Goal: Use online tool/utility: Utilize a website feature to perform a specific function

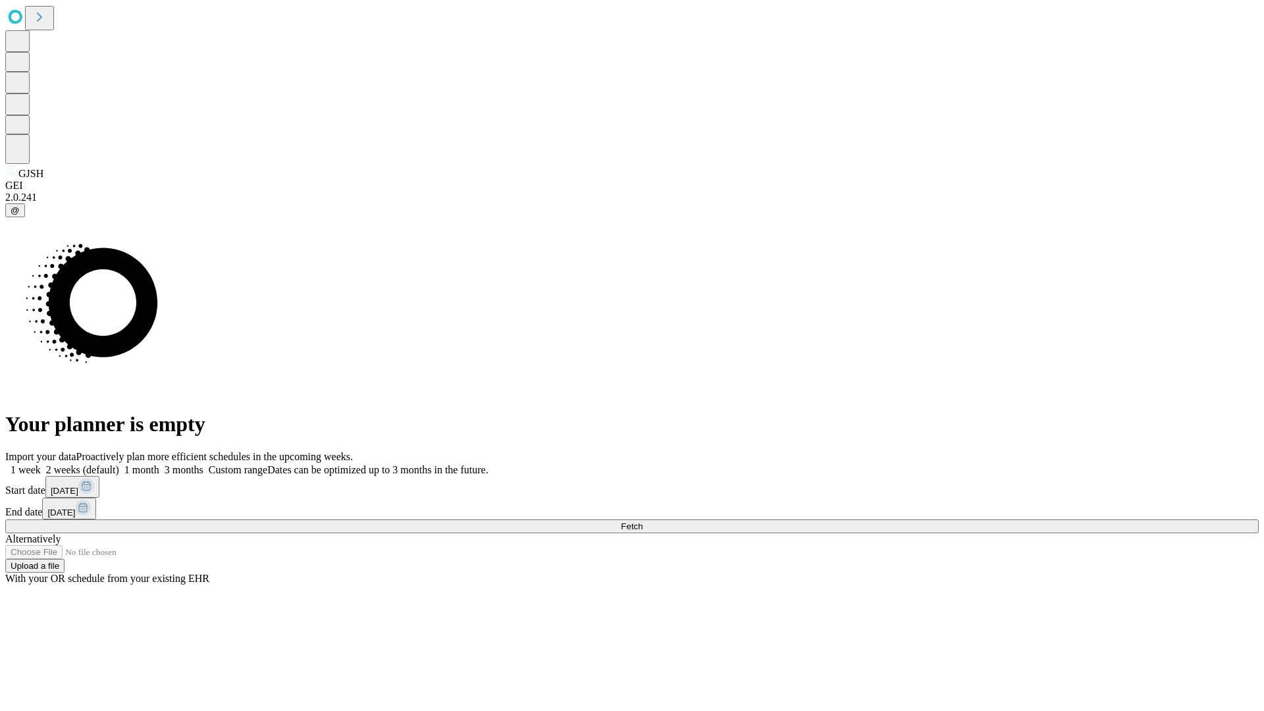
click at [41, 464] on label "1 week" at bounding box center [23, 469] width 36 height 11
click at [642, 521] on span "Fetch" at bounding box center [632, 526] width 22 height 10
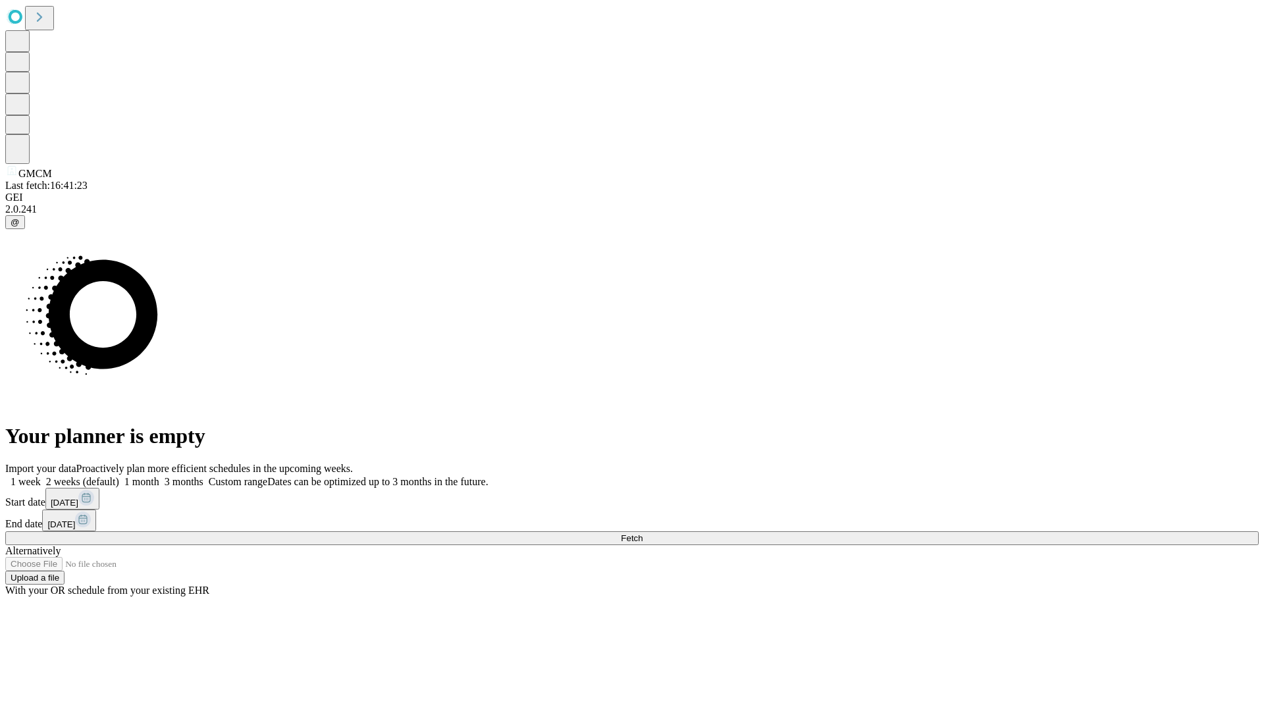
click at [41, 476] on label "1 week" at bounding box center [23, 481] width 36 height 11
click at [642, 533] on span "Fetch" at bounding box center [632, 538] width 22 height 10
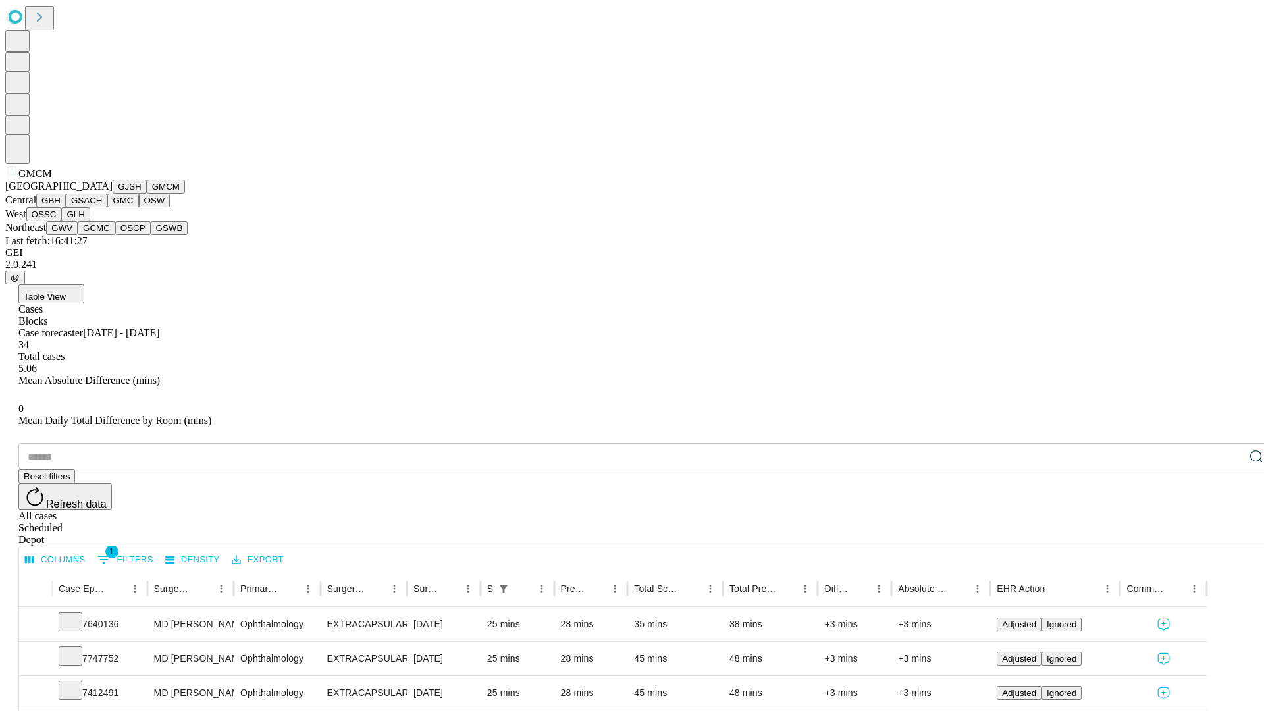
click at [66, 207] on button "GBH" at bounding box center [51, 200] width 30 height 14
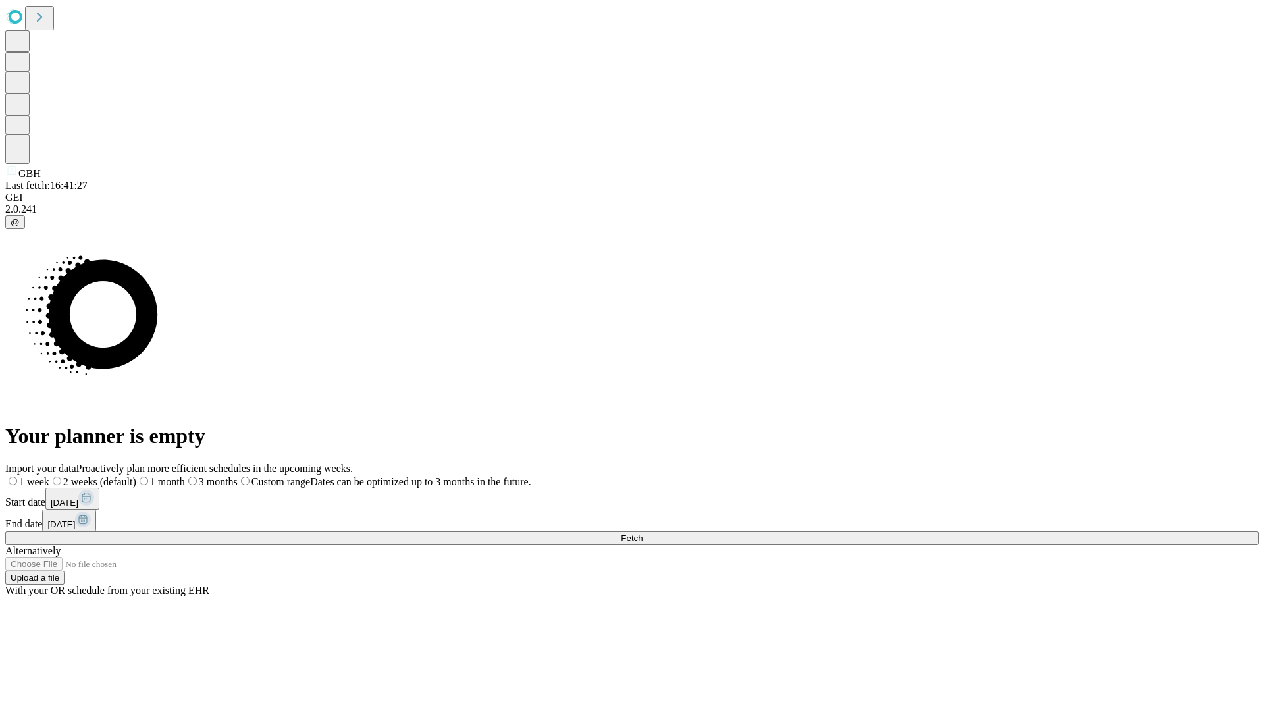
click at [49, 476] on label "1 week" at bounding box center [27, 481] width 44 height 11
click at [642, 533] on span "Fetch" at bounding box center [632, 538] width 22 height 10
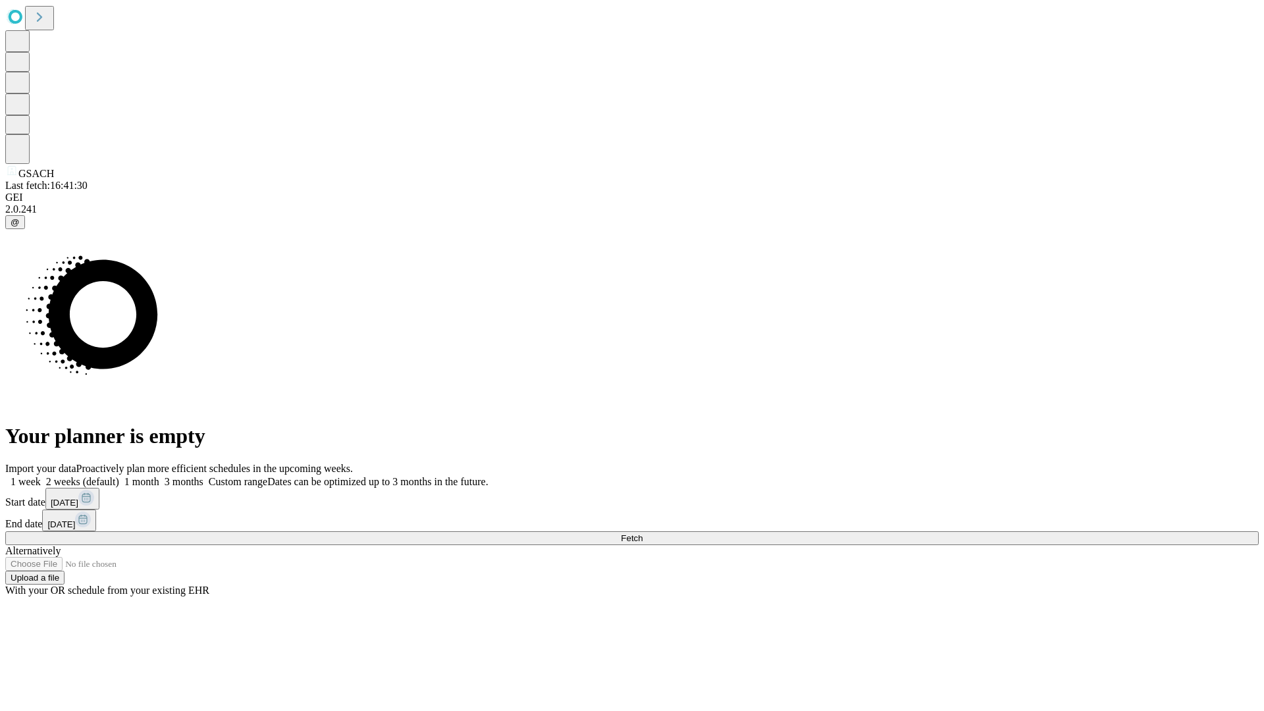
click at [642, 533] on span "Fetch" at bounding box center [632, 538] width 22 height 10
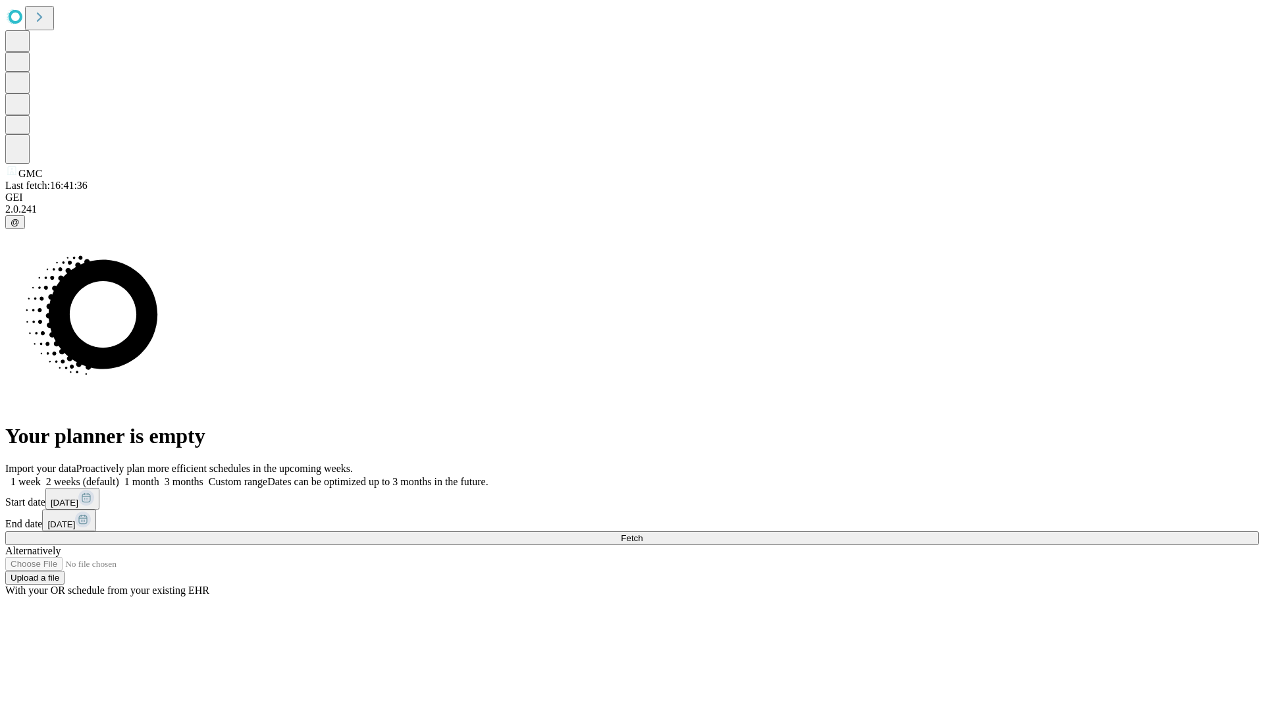
click at [642, 533] on span "Fetch" at bounding box center [632, 538] width 22 height 10
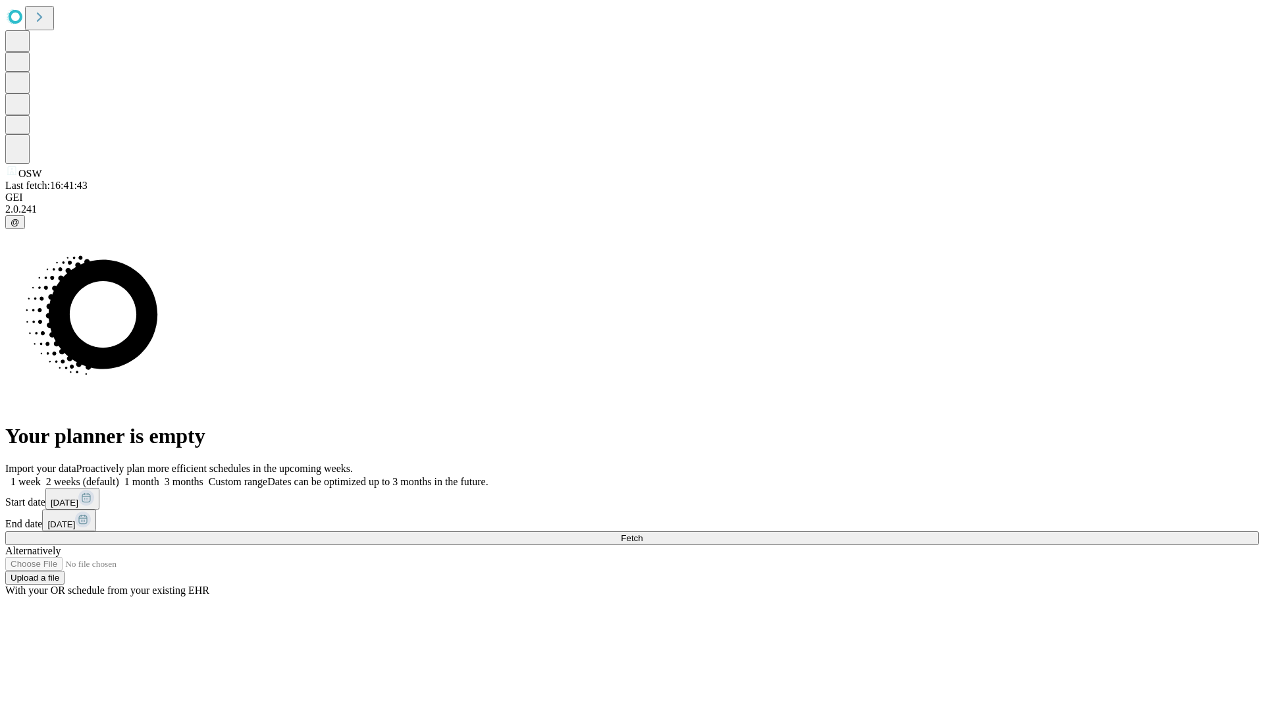
click at [41, 476] on label "1 week" at bounding box center [23, 481] width 36 height 11
click at [642, 533] on span "Fetch" at bounding box center [632, 538] width 22 height 10
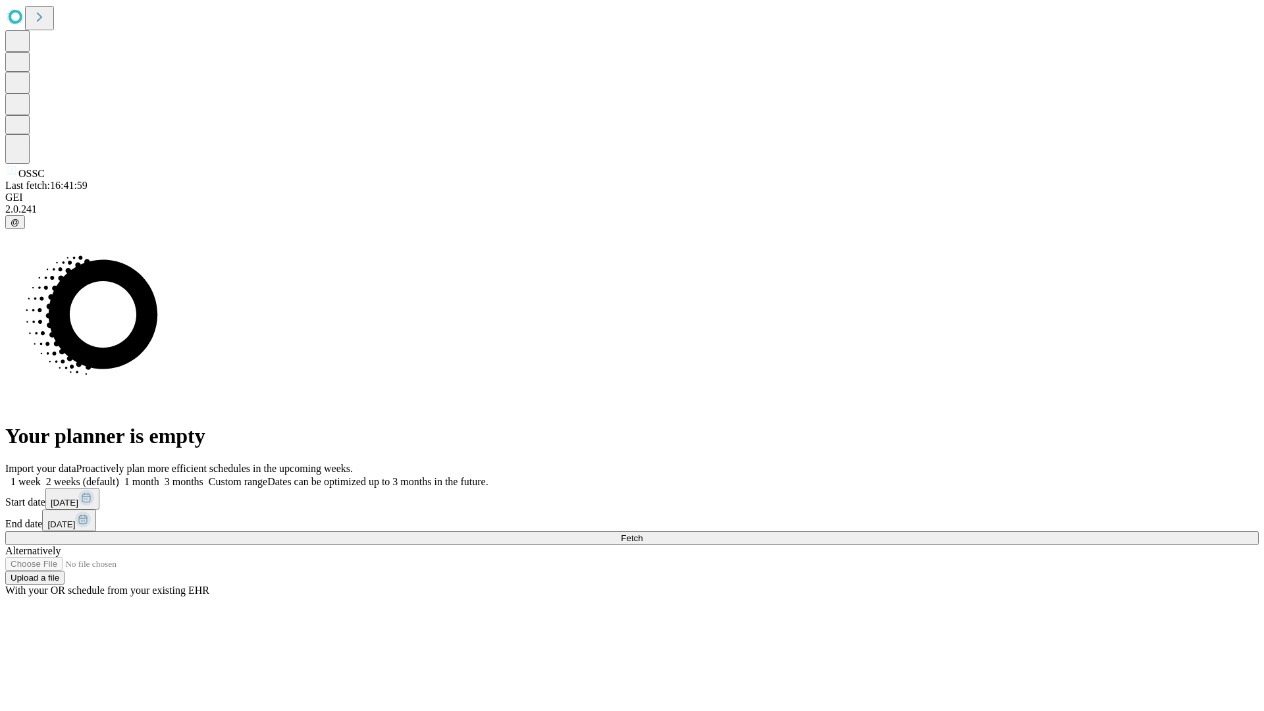
click at [41, 476] on label "1 week" at bounding box center [23, 481] width 36 height 11
click at [642, 533] on span "Fetch" at bounding box center [632, 538] width 22 height 10
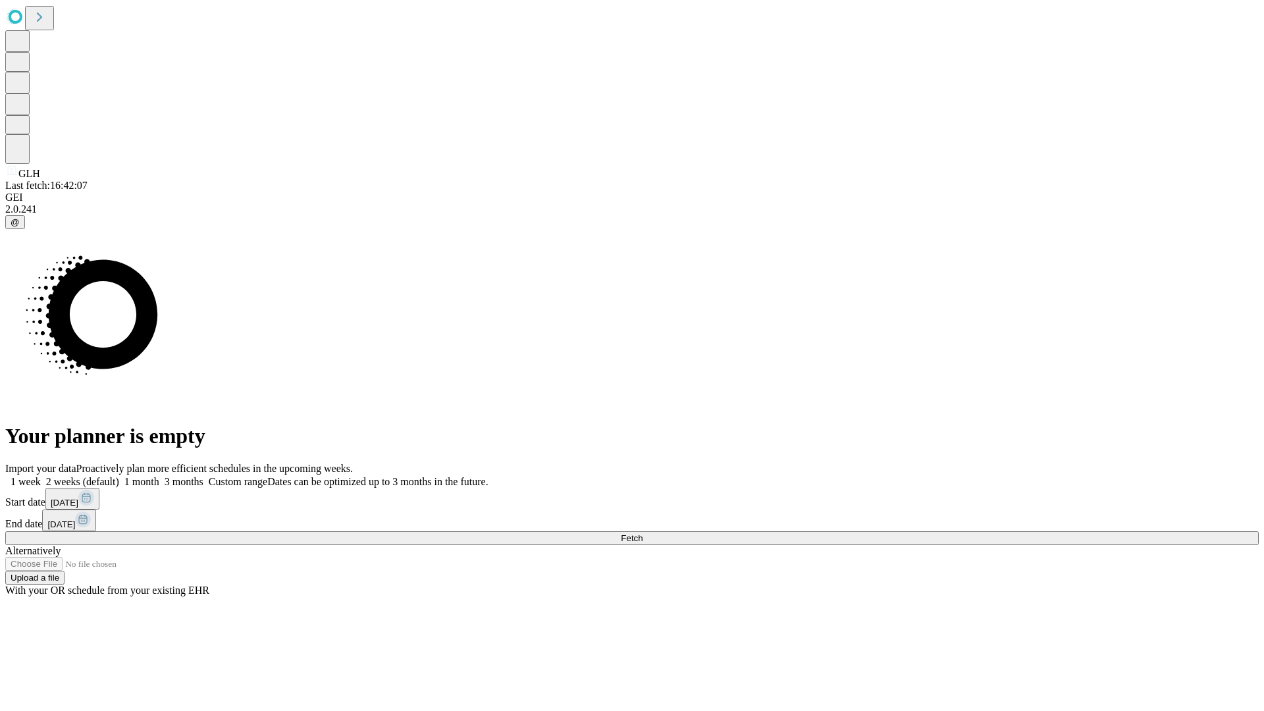
click at [41, 476] on label "1 week" at bounding box center [23, 481] width 36 height 11
click at [642, 533] on span "Fetch" at bounding box center [632, 538] width 22 height 10
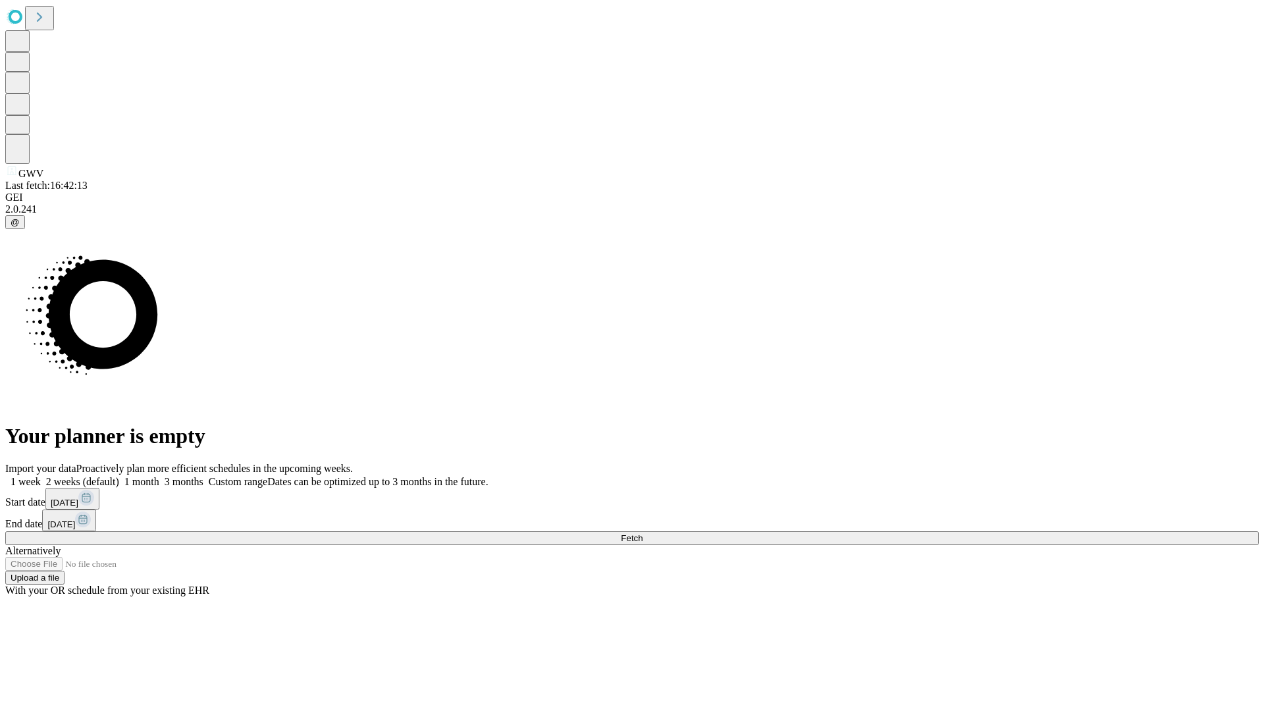
click at [41, 476] on label "1 week" at bounding box center [23, 481] width 36 height 11
click at [642, 533] on span "Fetch" at bounding box center [632, 538] width 22 height 10
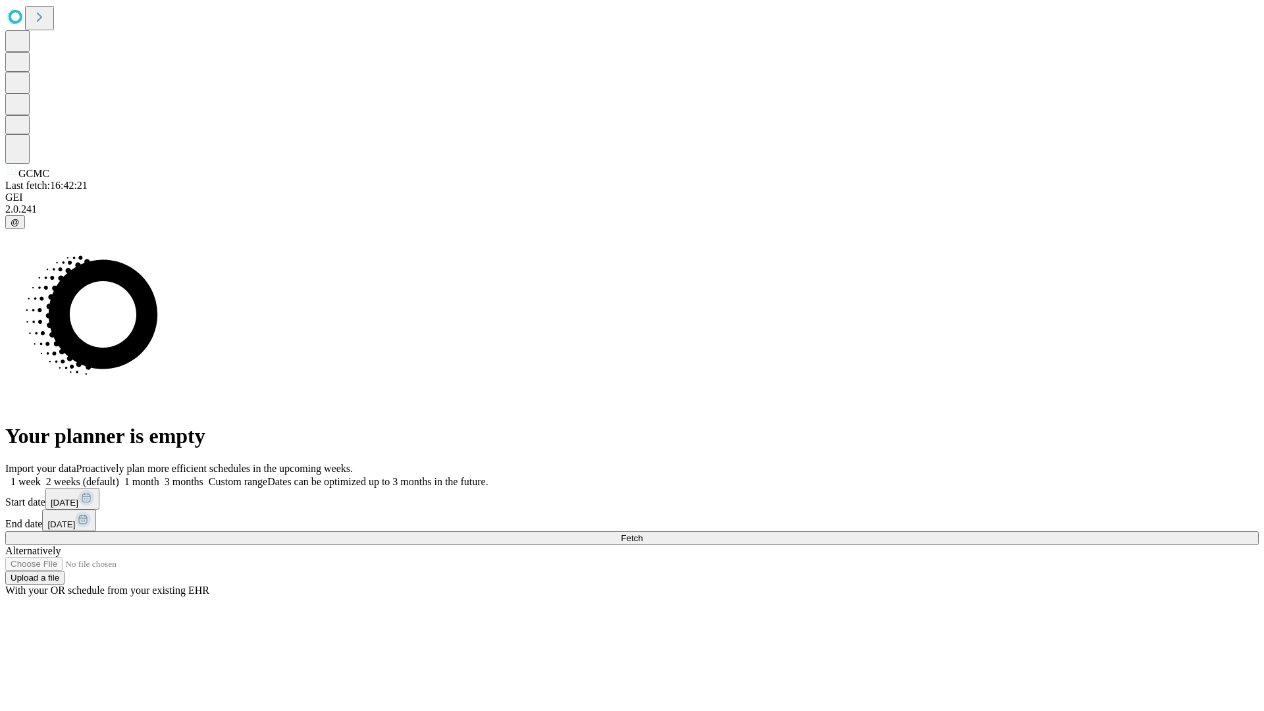
click at [642, 533] on span "Fetch" at bounding box center [632, 538] width 22 height 10
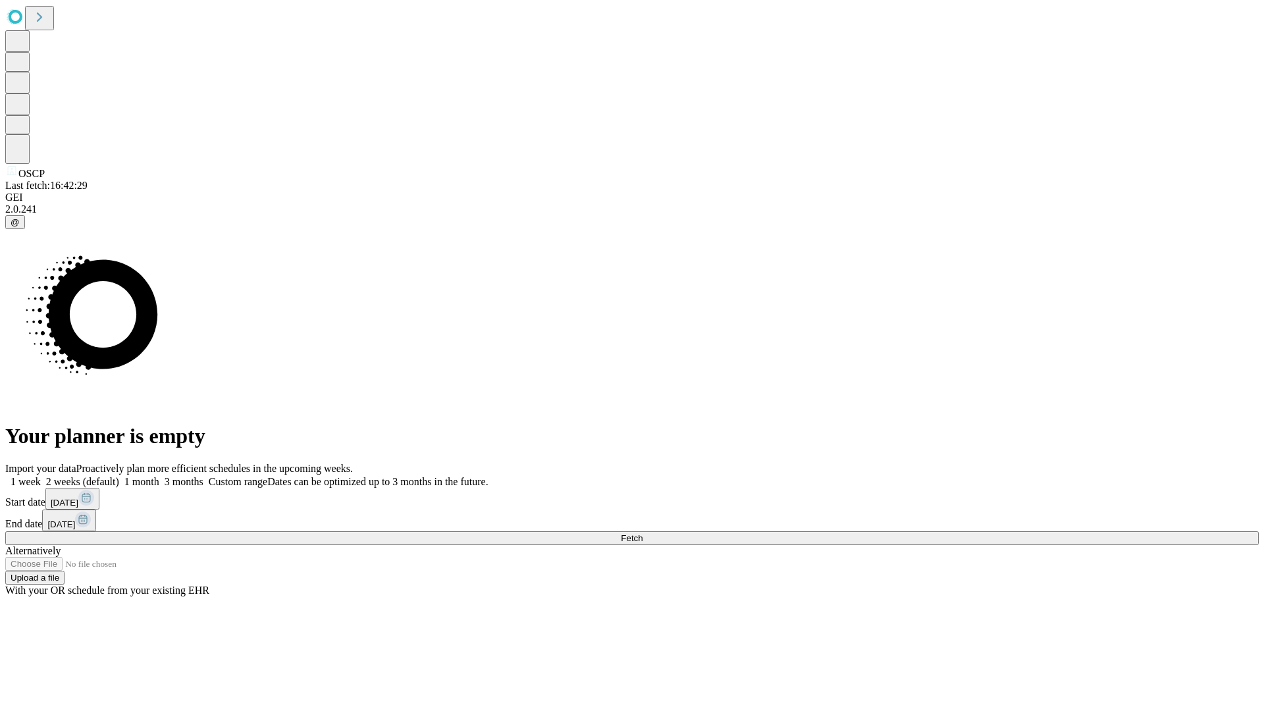
click at [41, 476] on label "1 week" at bounding box center [23, 481] width 36 height 11
click at [642, 533] on span "Fetch" at bounding box center [632, 538] width 22 height 10
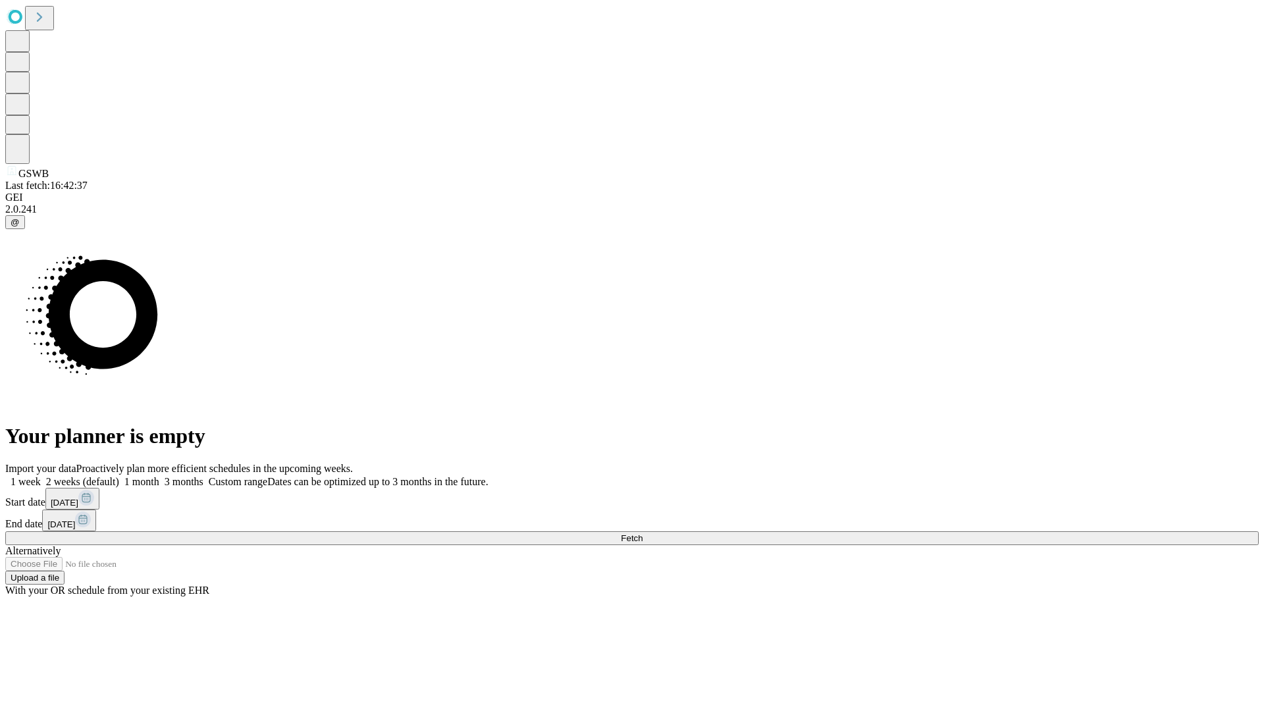
click at [41, 476] on label "1 week" at bounding box center [23, 481] width 36 height 11
click at [642, 533] on span "Fetch" at bounding box center [632, 538] width 22 height 10
